Goal: Task Accomplishment & Management: Use online tool/utility

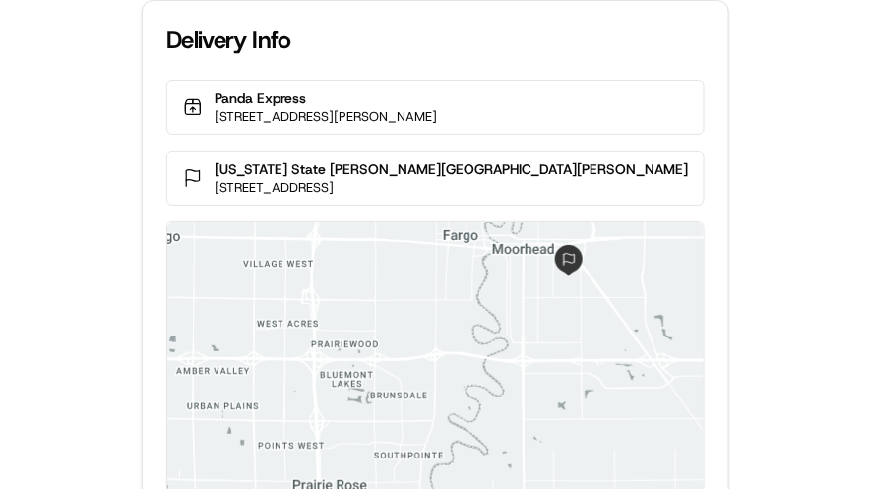
click at [754, 170] on div "Delivery Info Panda Express [STREET_ADDRESS] [US_STATE][GEOGRAPHIC_DATA][PERSON…" at bounding box center [435, 244] width 871 height 489
click at [768, 90] on div "Delivery Info Panda Express [STREET_ADDRESS] [US_STATE][GEOGRAPHIC_DATA][PERSON…" at bounding box center [435, 244] width 871 height 489
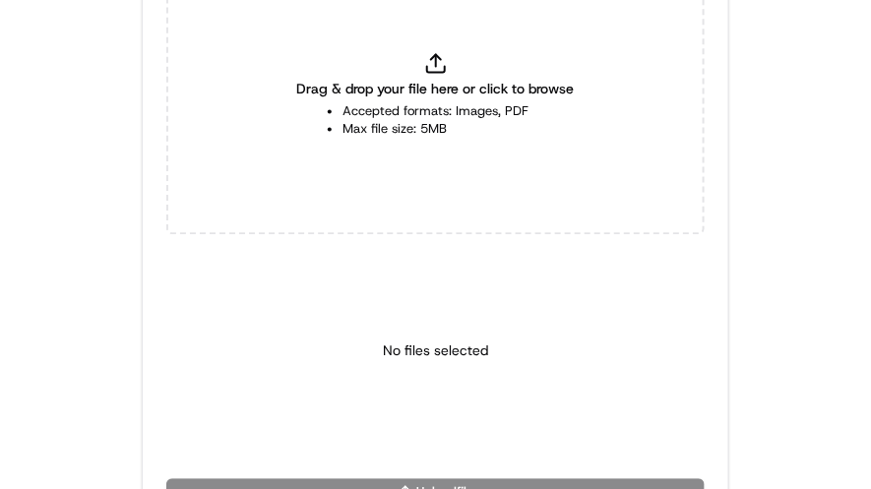
scroll to position [765, 0]
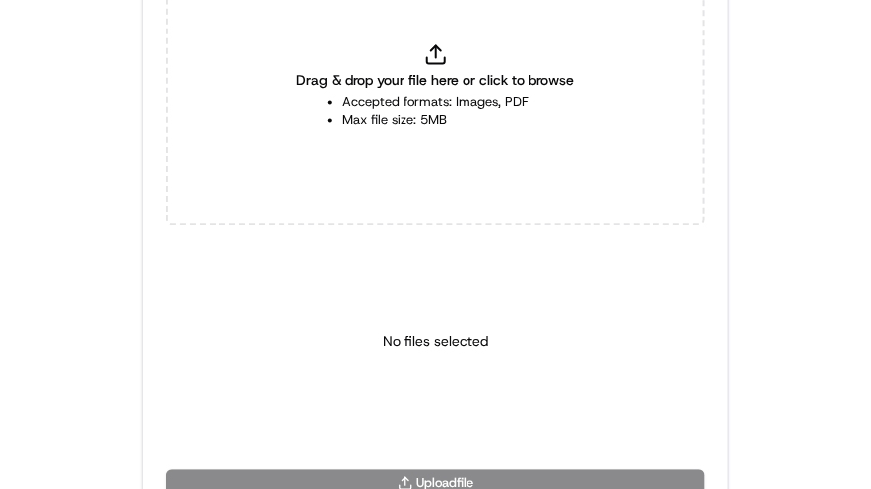
click at [408, 72] on span "Drag & drop your file here or click to browse" at bounding box center [436, 81] width 278 height 20
type input "C:\fakepath\3464009a7e6a4ec39fd8c7cabb790adf.jpg"
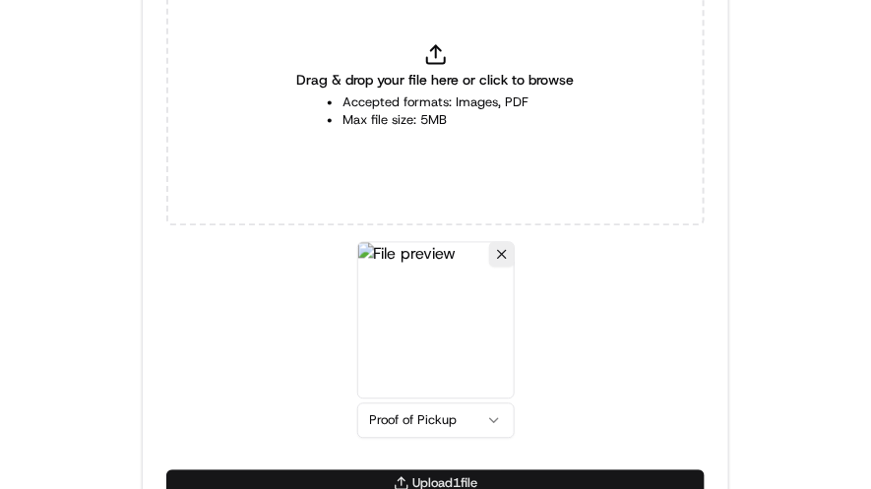
click at [420, 479] on button "Upload 1 file" at bounding box center [435, 485] width 539 height 28
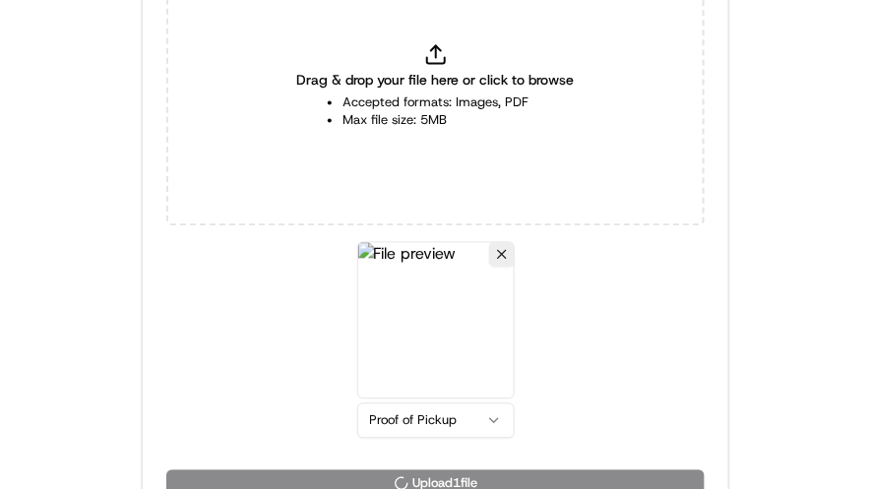
scroll to position [796, 0]
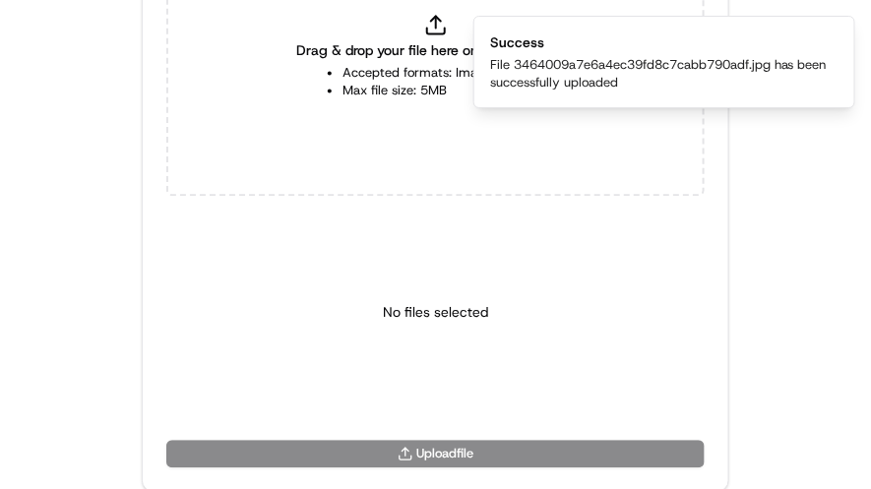
drag, startPoint x: 779, startPoint y: 191, endPoint x: 752, endPoint y: 249, distance: 63.9
click at [840, 33] on icon "Notifications (F8)" at bounding box center [839, 33] width 8 height 8
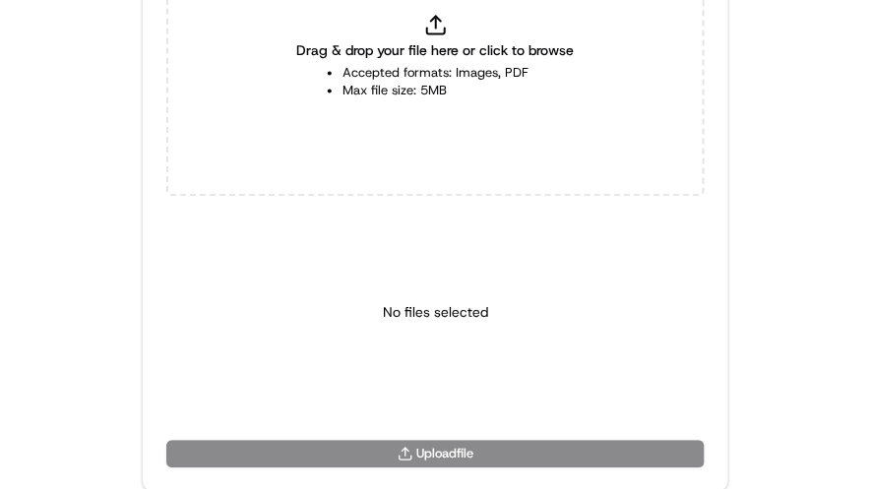
click at [419, 40] on span "Drag & drop your file here or click to browse" at bounding box center [436, 50] width 278 height 20
type input "C:\fakepath\c03c78434bc84381bdc08b139adbd33b.jpg"
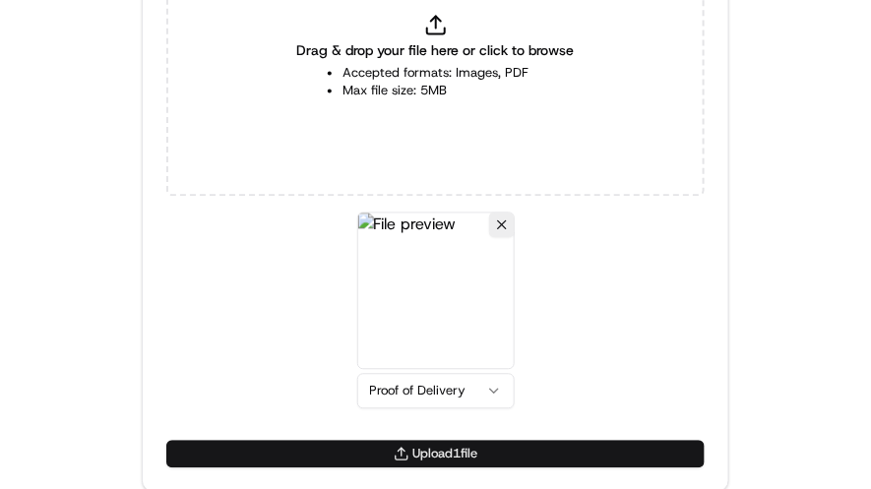
click at [357, 453] on button "Upload 1 file" at bounding box center [435, 454] width 539 height 28
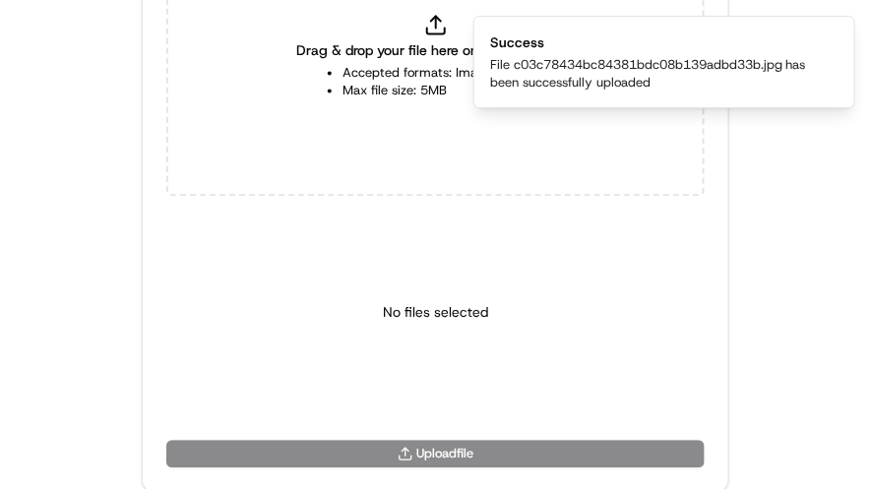
click at [841, 32] on icon "Notifications (F8)" at bounding box center [839, 33] width 16 height 16
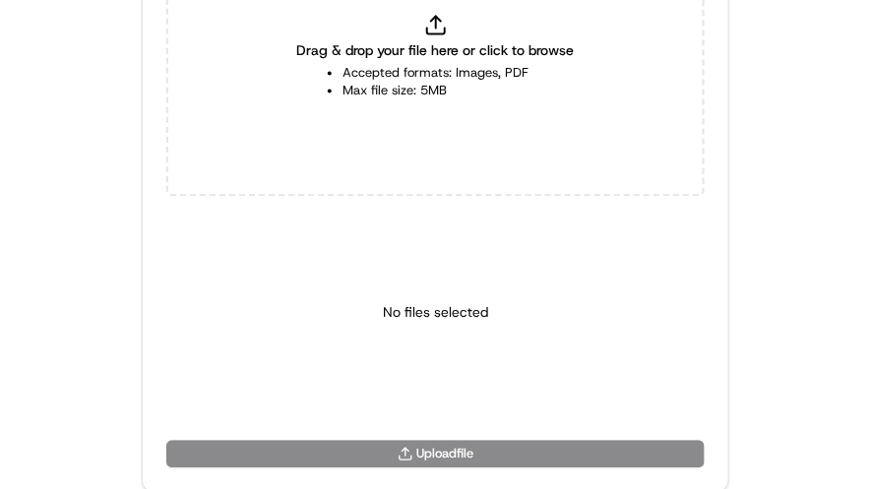
click at [420, 353] on div "No files selected" at bounding box center [435, 312] width 105 height 201
